Goal: Information Seeking & Learning: Learn about a topic

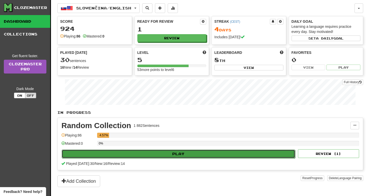
click at [133, 154] on button "Play" at bounding box center [178, 153] width 233 height 9
select select "**"
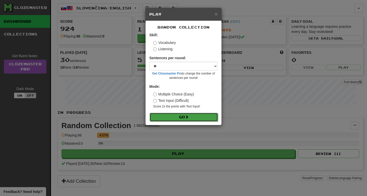
click at [172, 117] on button "Go" at bounding box center [184, 117] width 68 height 9
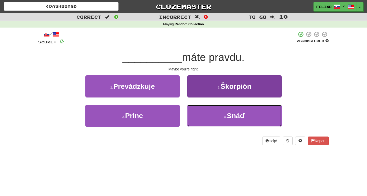
click at [216, 122] on button "4 . [GEOGRAPHIC_DATA]" at bounding box center [234, 116] width 94 height 22
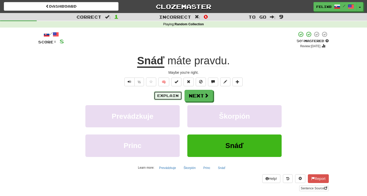
click at [173, 96] on button "Explain" at bounding box center [168, 95] width 28 height 9
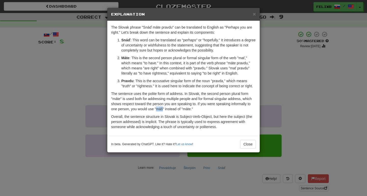
drag, startPoint x: 156, startPoint y: 109, endPoint x: 163, endPoint y: 109, distance: 6.9
click at [163, 109] on p "The sentence uses the polite form of address. In Slovak, the second person plur…" at bounding box center [183, 101] width 145 height 20
copy p "máš"
click at [247, 143] on button "Close" at bounding box center [248, 144] width 16 height 9
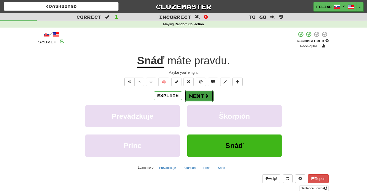
click at [197, 92] on button "Next" at bounding box center [199, 96] width 29 height 12
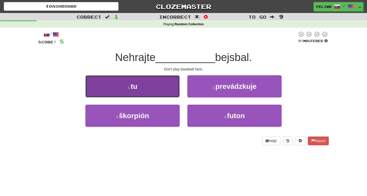
click at [146, 89] on button "1 . tu" at bounding box center [132, 86] width 94 height 22
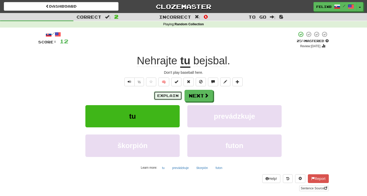
click at [163, 97] on button "Explain" at bounding box center [168, 95] width 28 height 9
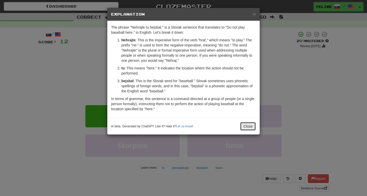
click at [247, 125] on button "Close" at bounding box center [248, 126] width 16 height 9
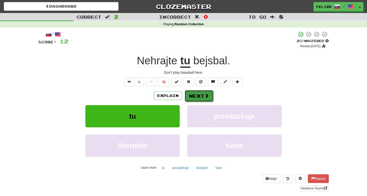
click at [202, 99] on button "Next" at bounding box center [199, 96] width 29 height 12
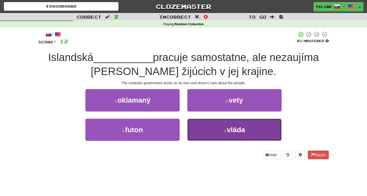
click at [226, 129] on button "4 . vláda" at bounding box center [234, 130] width 94 height 22
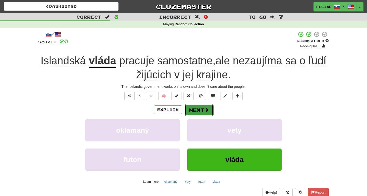
click at [201, 110] on button "Next" at bounding box center [199, 110] width 29 height 12
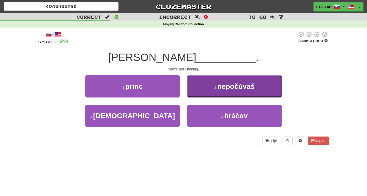
click at [234, 88] on span "nepočúvaš" at bounding box center [235, 86] width 37 height 8
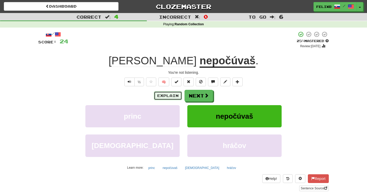
click at [156, 96] on button "Explain" at bounding box center [168, 95] width 28 height 9
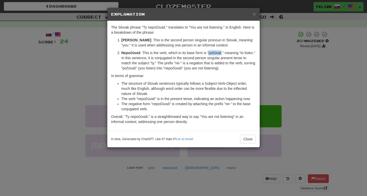
drag, startPoint x: 210, startPoint y: 52, endPoint x: 222, endPoint y: 52, distance: 12.5
click at [222, 52] on p "Nepočúvaš : This is the verb, which in its base form is "počúvať," meaning "to …" at bounding box center [188, 60] width 135 height 20
copy p "počúvať"
drag, startPoint x: 121, startPoint y: 68, endPoint x: 219, endPoint y: 71, distance: 97.7
click at [219, 71] on div "The Slovak phrase "Ty nepočúvaš." translates to "You are not listening." in Eng…" at bounding box center [183, 76] width 152 height 110
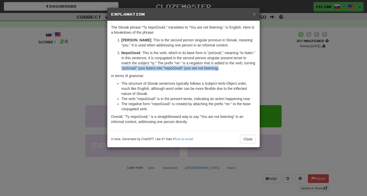
copy p ""počúvaš" (you listen) into "nepočúvaš" (you are not listening)"
click at [245, 137] on button "Close" at bounding box center [248, 139] width 16 height 9
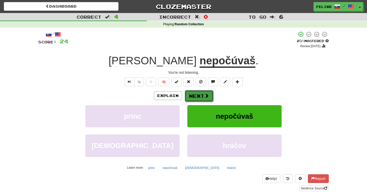
click at [202, 98] on button "Next" at bounding box center [199, 96] width 29 height 12
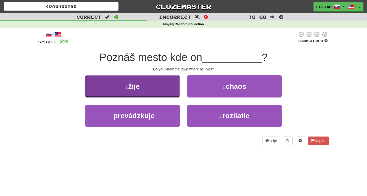
click at [114, 90] on button "1 . žije" at bounding box center [132, 86] width 94 height 22
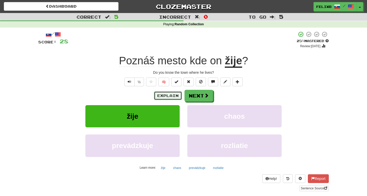
click at [166, 93] on button "Explain" at bounding box center [168, 95] width 28 height 9
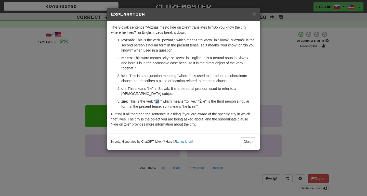
drag, startPoint x: 155, startPoint y: 100, endPoint x: 160, endPoint y: 101, distance: 4.1
click at [160, 101] on p "žije : This is the verb "žiť," which means "to live." "Žije" is the third perso…" at bounding box center [188, 104] width 135 height 10
copy p "žiť"
click at [250, 142] on button "Close" at bounding box center [248, 141] width 16 height 9
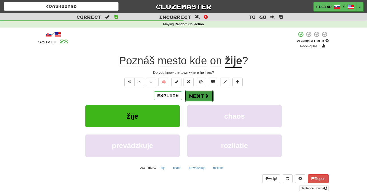
click at [205, 95] on span at bounding box center [206, 95] width 5 height 5
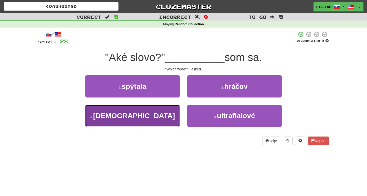
click at [154, 110] on button "3 . jedáci" at bounding box center [132, 116] width 94 height 22
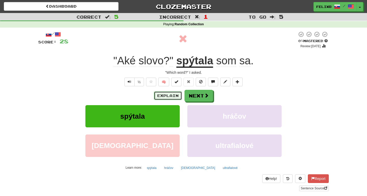
click at [167, 95] on button "Explain" at bounding box center [168, 95] width 28 height 9
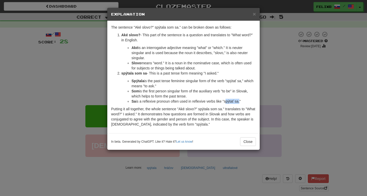
drag, startPoint x: 225, startPoint y: 102, endPoint x: 239, endPoint y: 103, distance: 14.1
click at [239, 103] on li "Sa is a reflexive pronoun often used in reflexive verbs like "spýtať sa."" at bounding box center [194, 101] width 124 height 5
copy li "spýtať sa"
click at [126, 74] on strong "spýtala som sa" at bounding box center [133, 73] width 25 height 4
click at [249, 143] on button "Close" at bounding box center [248, 141] width 16 height 9
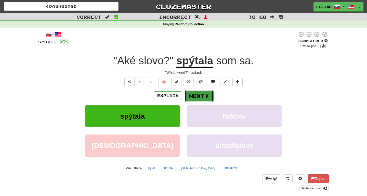
click at [205, 97] on span at bounding box center [206, 95] width 5 height 5
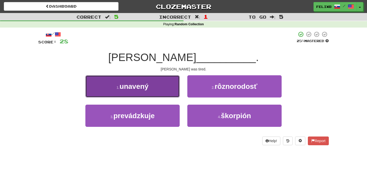
click at [162, 87] on button "1 . unavený" at bounding box center [132, 86] width 94 height 22
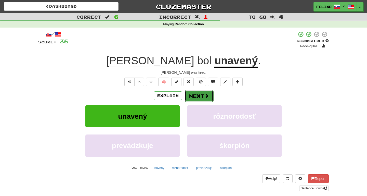
click at [197, 96] on button "Next" at bounding box center [199, 96] width 29 height 12
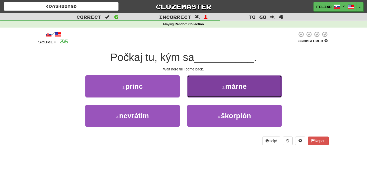
click at [265, 91] on button "2 . márne" at bounding box center [234, 86] width 94 height 22
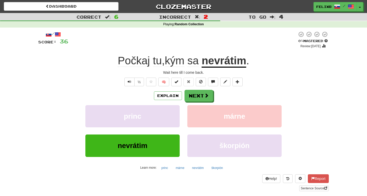
click at [170, 90] on div "Explain Next" at bounding box center [183, 96] width 291 height 12
click at [168, 96] on button "Explain" at bounding box center [168, 95] width 28 height 9
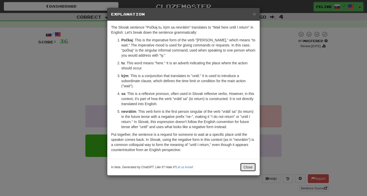
click at [243, 164] on button "Close" at bounding box center [248, 167] width 16 height 9
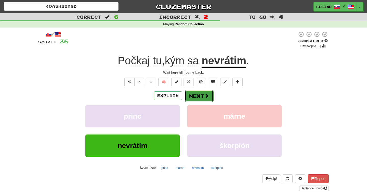
click at [190, 93] on button "Next" at bounding box center [199, 96] width 29 height 12
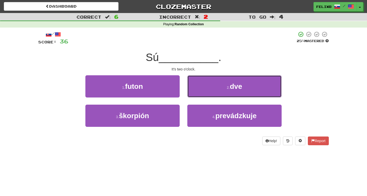
click at [235, 89] on span "dve" at bounding box center [236, 86] width 12 height 8
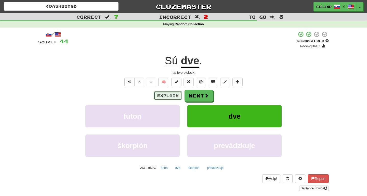
click at [171, 97] on button "Explain" at bounding box center [168, 95] width 28 height 9
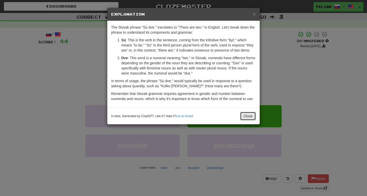
click at [251, 114] on button "Close" at bounding box center [248, 116] width 16 height 9
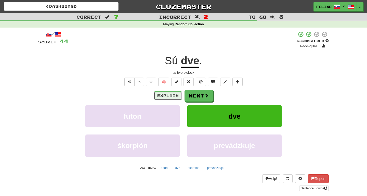
click at [159, 99] on button "Explain" at bounding box center [168, 95] width 28 height 9
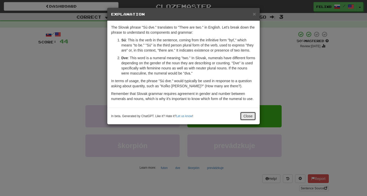
click at [245, 119] on button "Close" at bounding box center [248, 116] width 16 height 9
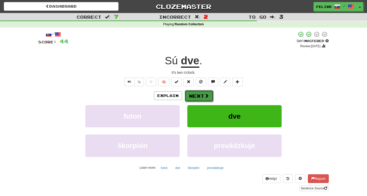
click at [207, 93] on button "Next" at bounding box center [199, 96] width 29 height 12
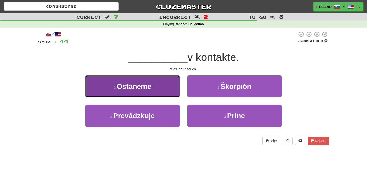
click at [139, 86] on span "Ostaneme" at bounding box center [134, 86] width 34 height 8
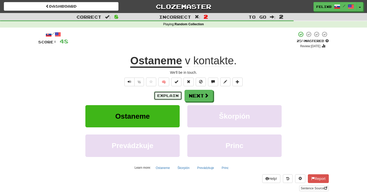
click at [165, 95] on button "Explain" at bounding box center [168, 95] width 28 height 9
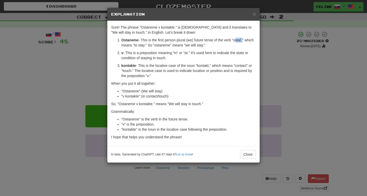
drag, startPoint x: 234, startPoint y: 40, endPoint x: 242, endPoint y: 41, distance: 7.9
click at [242, 41] on p "Ostaneme - This is the first person plural (we) future tense of the verb "ostať…" at bounding box center [188, 42] width 135 height 10
copy p "ostať"
click at [242, 154] on button "Close" at bounding box center [248, 154] width 16 height 9
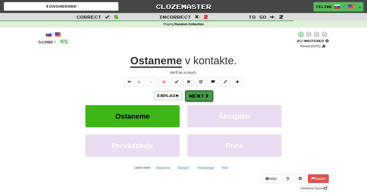
click at [203, 90] on button "Next" at bounding box center [199, 96] width 29 height 12
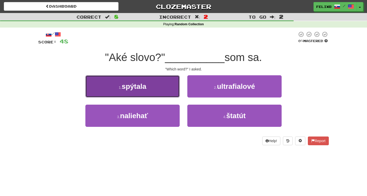
click at [160, 88] on button "1 . [GEOGRAPHIC_DATA]" at bounding box center [132, 86] width 94 height 22
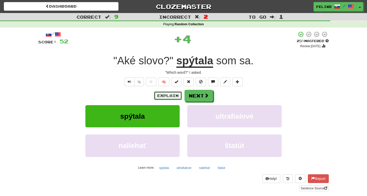
click at [163, 94] on button "Explain" at bounding box center [168, 95] width 28 height 9
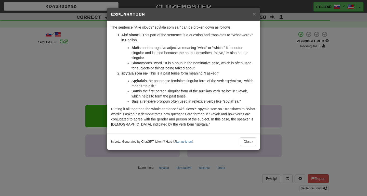
click at [309, 68] on div "× Explanation The sentence "Aké slovo?" spýtala som sa." can be broken down as …" at bounding box center [183, 98] width 367 height 196
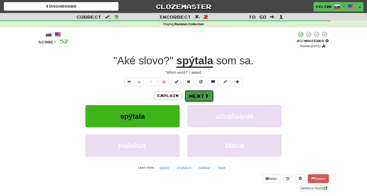
click at [200, 97] on button "Next" at bounding box center [199, 96] width 29 height 12
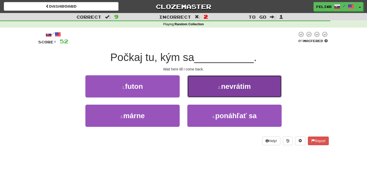
click at [240, 90] on span "nevrátim" at bounding box center [236, 86] width 30 height 8
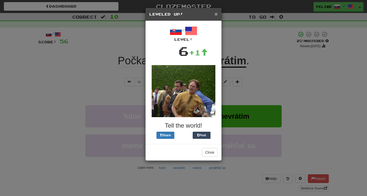
click at [216, 13] on span "×" at bounding box center [216, 14] width 3 height 6
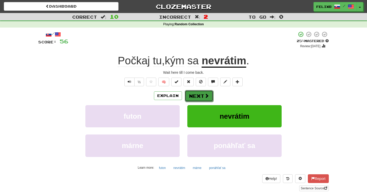
click at [201, 95] on button "Next" at bounding box center [199, 96] width 29 height 12
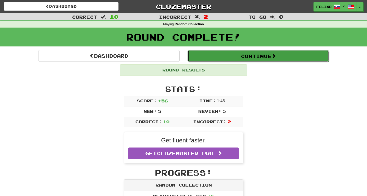
click at [220, 54] on button "Continue" at bounding box center [258, 56] width 141 height 12
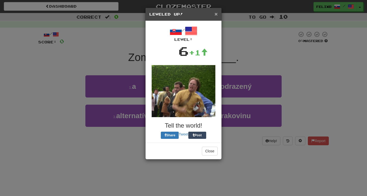
click at [216, 14] on span "×" at bounding box center [216, 14] width 3 height 6
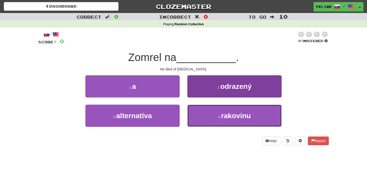
drag, startPoint x: 250, startPoint y: 121, endPoint x: 252, endPoint y: 118, distance: 4.1
click at [250, 121] on button "4 . rakovinu" at bounding box center [234, 116] width 94 height 22
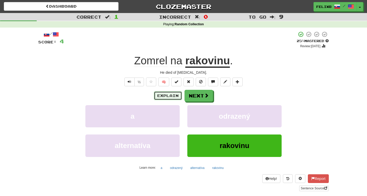
click at [167, 94] on button "Explain" at bounding box center [168, 95] width 28 height 9
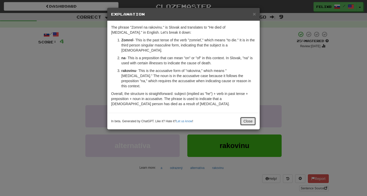
click at [248, 117] on button "Close" at bounding box center [248, 121] width 16 height 9
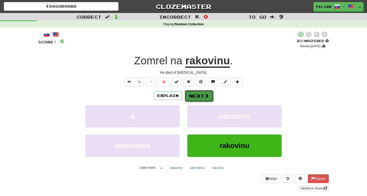
click at [194, 95] on button "Next" at bounding box center [199, 96] width 29 height 12
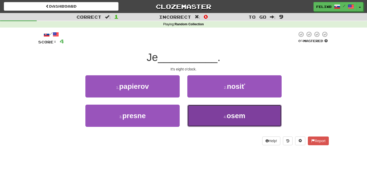
click at [220, 110] on button "4 . osem" at bounding box center [234, 116] width 94 height 22
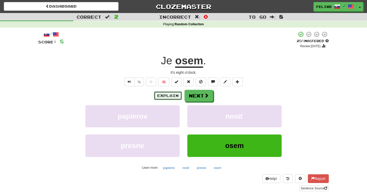
click at [163, 97] on button "Explain" at bounding box center [168, 95] width 28 height 9
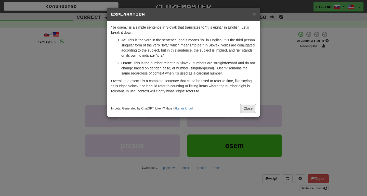
click at [247, 109] on button "Close" at bounding box center [248, 108] width 16 height 9
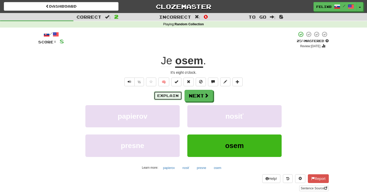
click at [165, 96] on button "Explain" at bounding box center [168, 95] width 28 height 9
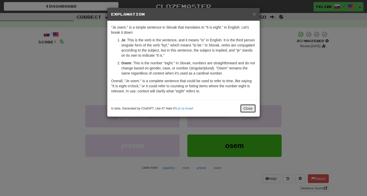
click at [247, 108] on button "Close" at bounding box center [248, 108] width 16 height 9
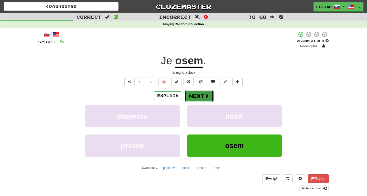
click at [202, 93] on button "Next" at bounding box center [199, 96] width 29 height 12
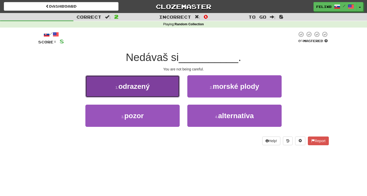
click at [154, 90] on button "1 . odrazený" at bounding box center [132, 86] width 94 height 22
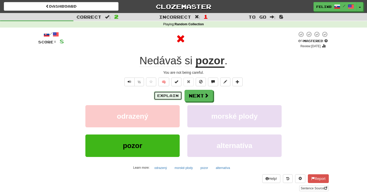
click at [172, 98] on button "Explain" at bounding box center [168, 95] width 28 height 9
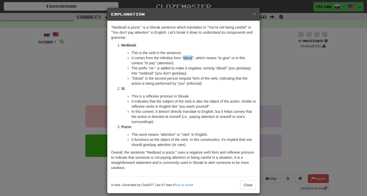
drag, startPoint x: 184, startPoint y: 57, endPoint x: 192, endPoint y: 57, distance: 7.9
click at [192, 57] on li "It comes from the infinitive form "dávať", which means "to give" or in this con…" at bounding box center [194, 60] width 124 height 10
copy li "dávať"
click at [221, 68] on li "The prefix "ne-" is added to make it negative, turning "dávaš" (you give/pay) i…" at bounding box center [194, 71] width 124 height 10
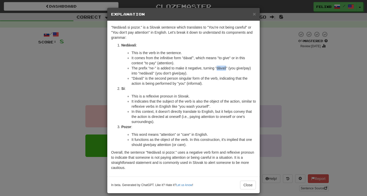
copy li "dávaš"
click at [249, 189] on button "Close" at bounding box center [248, 184] width 16 height 9
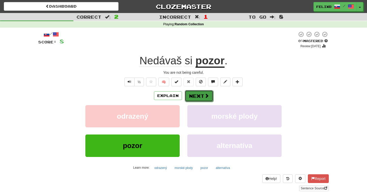
click at [207, 97] on span at bounding box center [206, 95] width 5 height 5
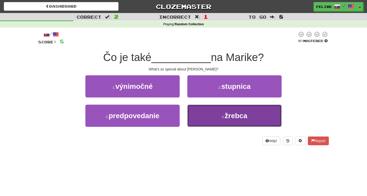
click at [252, 118] on button "4 . [GEOGRAPHIC_DATA]" at bounding box center [234, 116] width 94 height 22
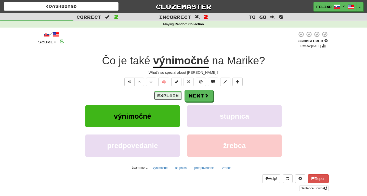
click at [171, 94] on button "Explain" at bounding box center [168, 95] width 28 height 9
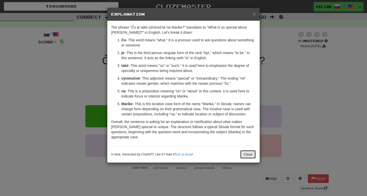
click at [248, 153] on button "Close" at bounding box center [248, 154] width 16 height 9
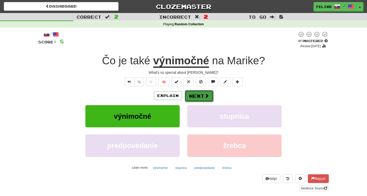
click at [199, 99] on button "Next" at bounding box center [199, 96] width 29 height 12
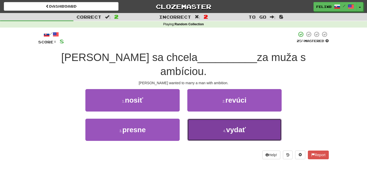
click at [248, 119] on button "4 . vydať" at bounding box center [234, 130] width 94 height 22
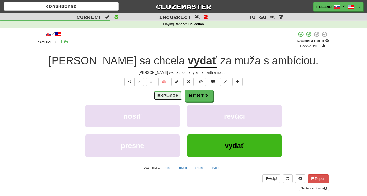
click at [171, 94] on button "Explain" at bounding box center [168, 95] width 28 height 9
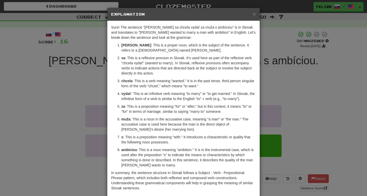
click at [323, 84] on div "× Explanation Sure! The sentence "[PERSON_NAME] sa chcela vydať za muža s ambíc…" at bounding box center [183, 98] width 367 height 196
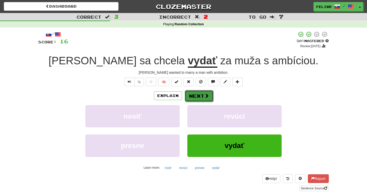
click at [203, 92] on button "Next" at bounding box center [199, 96] width 29 height 12
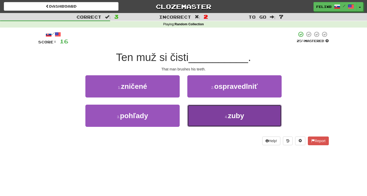
click at [249, 116] on button "4 . [GEOGRAPHIC_DATA]" at bounding box center [234, 116] width 94 height 22
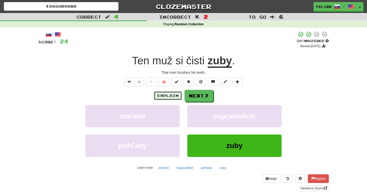
click at [176, 97] on button "Explain" at bounding box center [168, 95] width 28 height 9
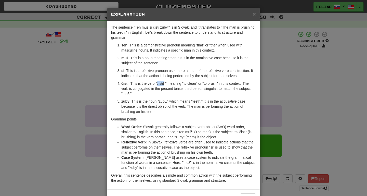
drag, startPoint x: 157, startPoint y: 83, endPoint x: 164, endPoint y: 83, distance: 7.2
click at [164, 83] on p "čisti : This is the verb "čistiť," meaning "to clean" or "to brush" in this con…" at bounding box center [188, 88] width 135 height 15
copy p "čistiť"
click at [320, 91] on div "× Explanation The sentence "Ten muž si čisti zuby." is in Slovak, and it transl…" at bounding box center [183, 98] width 367 height 196
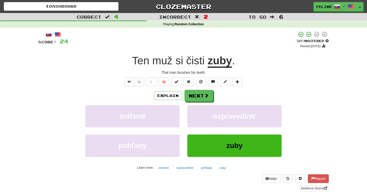
click at [175, 91] on div "Explain Next" at bounding box center [183, 96] width 291 height 12
click at [173, 92] on button "Explain" at bounding box center [168, 95] width 28 height 9
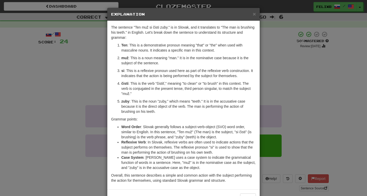
click at [213, 166] on li "Case System : [PERSON_NAME] uses a case system to indicate the grammatical func…" at bounding box center [188, 162] width 135 height 15
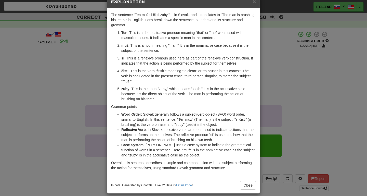
scroll to position [18, 0]
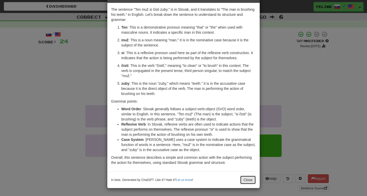
click at [250, 179] on button "Close" at bounding box center [248, 179] width 16 height 9
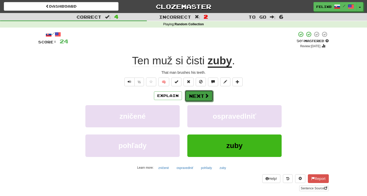
click at [201, 91] on button "Next" at bounding box center [199, 96] width 29 height 12
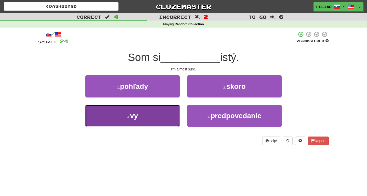
click at [150, 117] on button "3 . vy" at bounding box center [132, 116] width 94 height 22
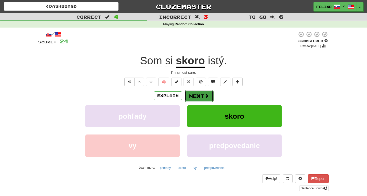
click at [200, 93] on button "Next" at bounding box center [199, 96] width 29 height 12
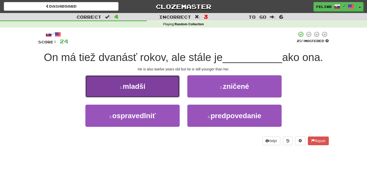
click at [141, 91] on button "1 . mladší" at bounding box center [132, 86] width 94 height 22
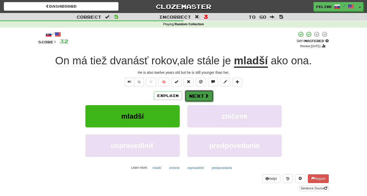
click at [209, 95] on button "Next" at bounding box center [199, 96] width 29 height 12
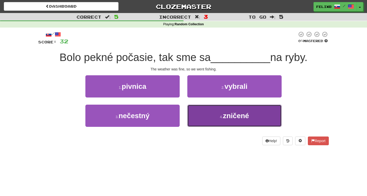
click at [228, 117] on span "zničené" at bounding box center [236, 116] width 26 height 8
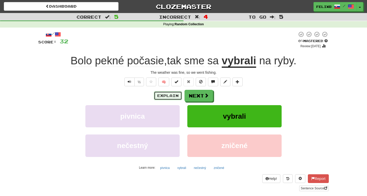
click at [168, 97] on button "Explain" at bounding box center [168, 95] width 28 height 9
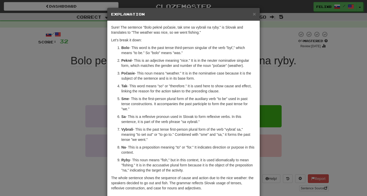
click at [316, 103] on div "× Explanation Sure! The sentence "Bolo pekné počasie, tak sme sa vybrali na ryb…" at bounding box center [183, 98] width 367 height 196
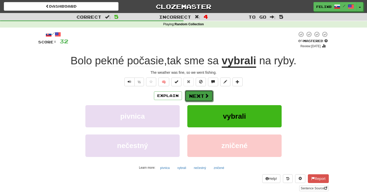
click at [190, 95] on button "Next" at bounding box center [199, 96] width 29 height 12
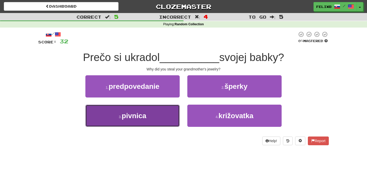
click at [161, 119] on button "3 . [GEOGRAPHIC_DATA]" at bounding box center [132, 116] width 94 height 22
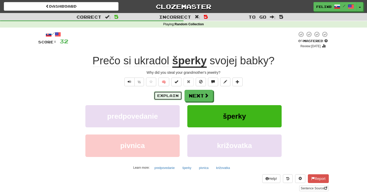
click at [159, 96] on button "Explain" at bounding box center [168, 95] width 28 height 9
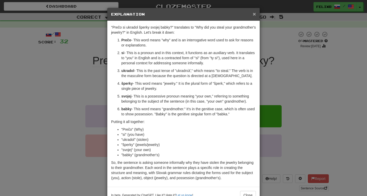
click at [253, 15] on span "×" at bounding box center [254, 14] width 3 height 6
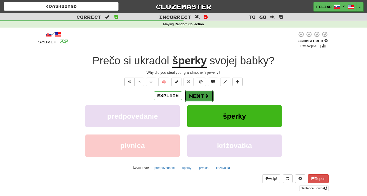
click at [199, 96] on button "Next" at bounding box center [199, 96] width 29 height 12
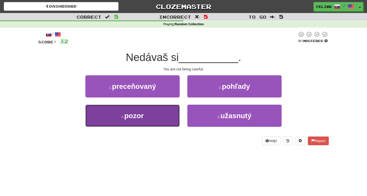
click at [140, 118] on span "pozor" at bounding box center [133, 116] width 19 height 8
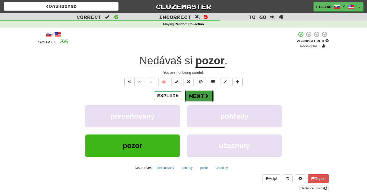
click at [198, 98] on button "Next" at bounding box center [199, 96] width 29 height 12
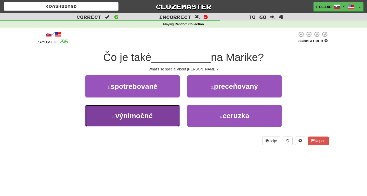
click at [148, 116] on span "výnimočné" at bounding box center [133, 116] width 37 height 8
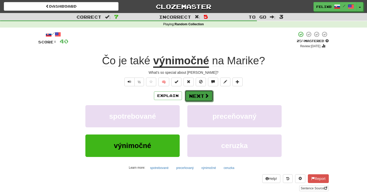
click at [195, 94] on button "Next" at bounding box center [199, 96] width 29 height 12
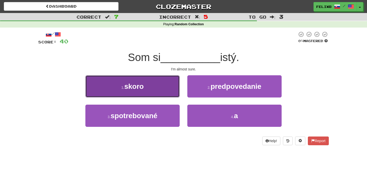
click at [134, 89] on span "skoro" at bounding box center [133, 86] width 19 height 8
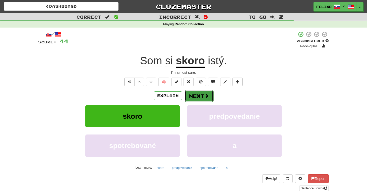
click at [193, 97] on button "Next" at bounding box center [199, 96] width 29 height 12
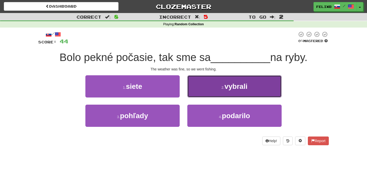
click at [246, 90] on span "vybrali" at bounding box center [236, 86] width 23 height 8
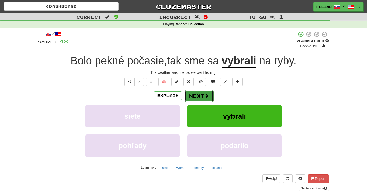
click at [202, 92] on button "Next" at bounding box center [199, 96] width 29 height 12
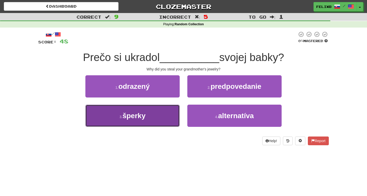
click at [148, 114] on button "3 . [GEOGRAPHIC_DATA]" at bounding box center [132, 116] width 94 height 22
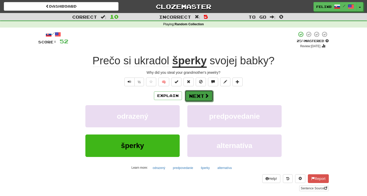
click at [203, 95] on button "Next" at bounding box center [199, 96] width 29 height 12
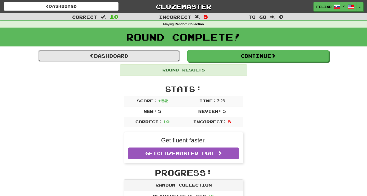
click at [89, 58] on span at bounding box center [91, 55] width 5 height 5
